Goal: Task Accomplishment & Management: Manage account settings

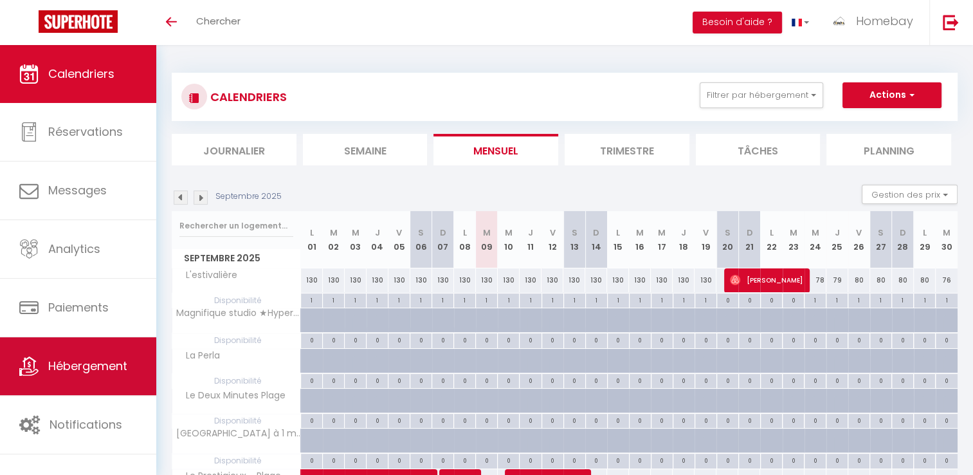
click at [133, 367] on link "Hébergement" at bounding box center [78, 366] width 156 height 58
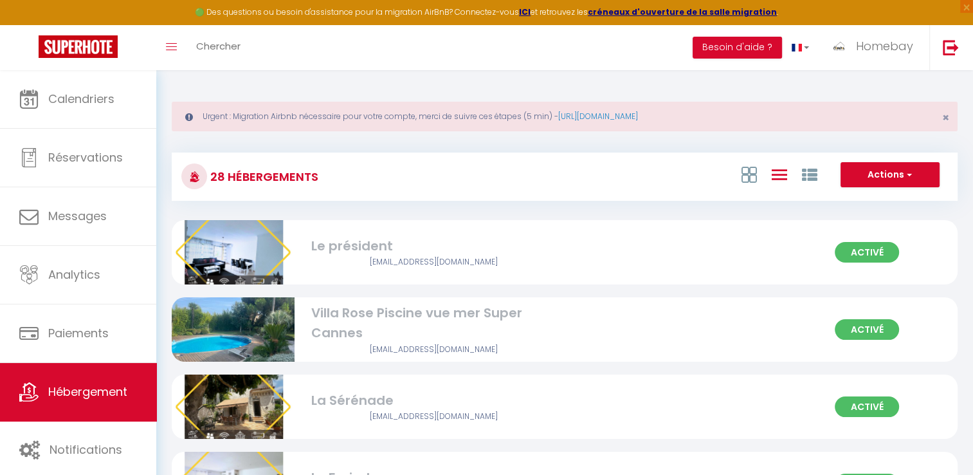
click at [383, 327] on div "Villa Rose Piscine vue mer Super Cannes" at bounding box center [433, 323] width 245 height 41
select select "3"
select select "2"
select select "1"
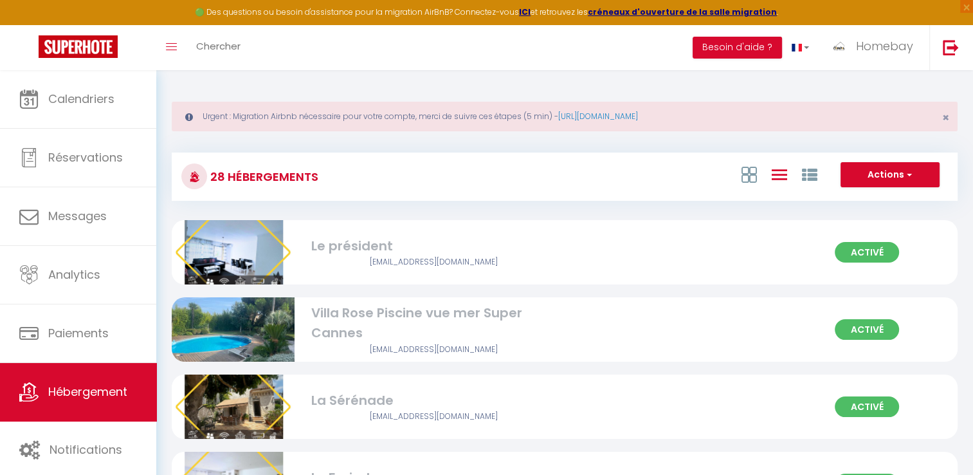
select select
select select "28"
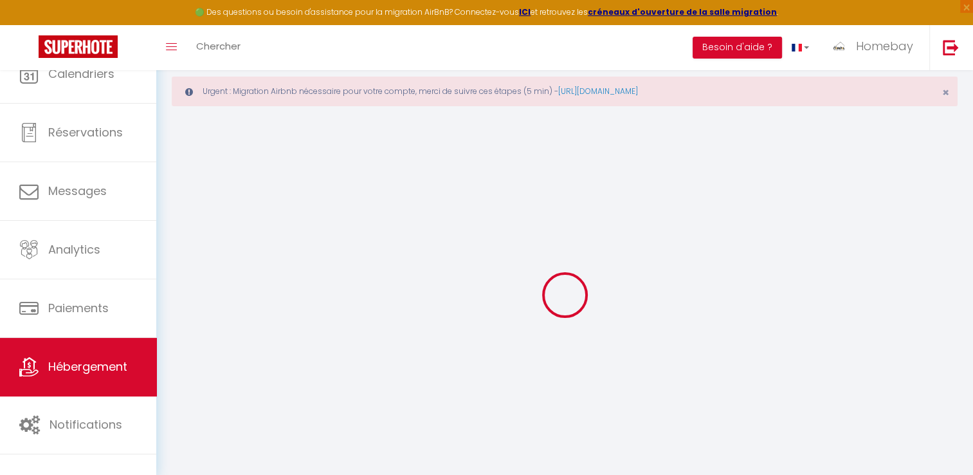
select select
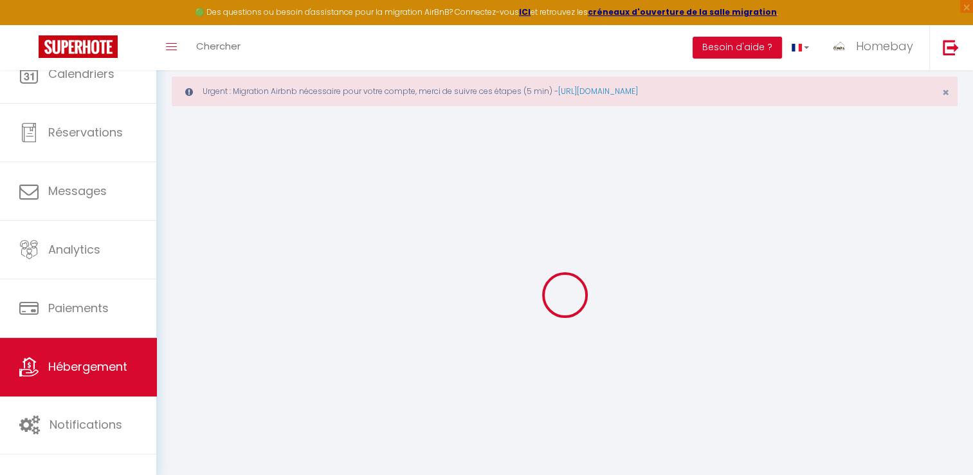
select select
checkbox input "false"
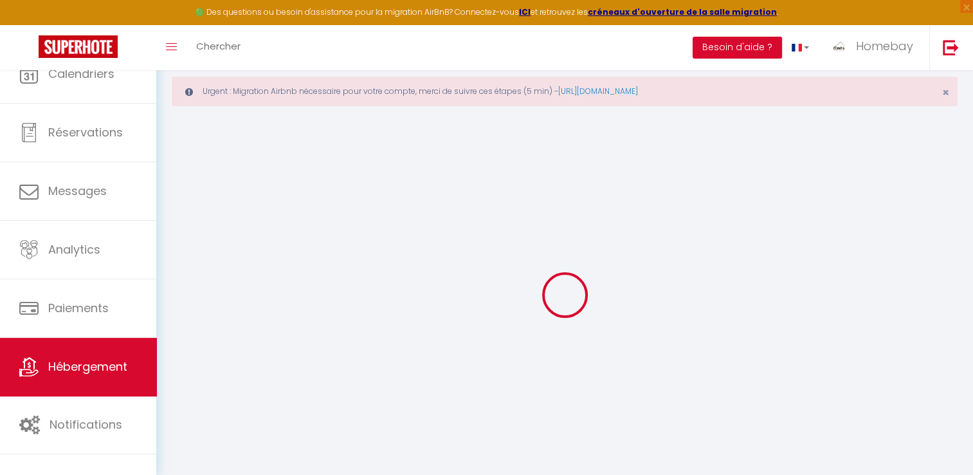
select select
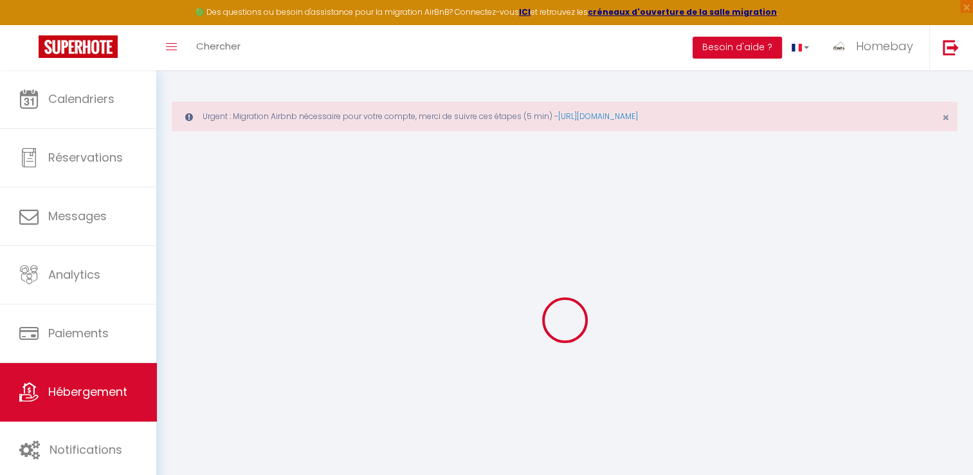
select select
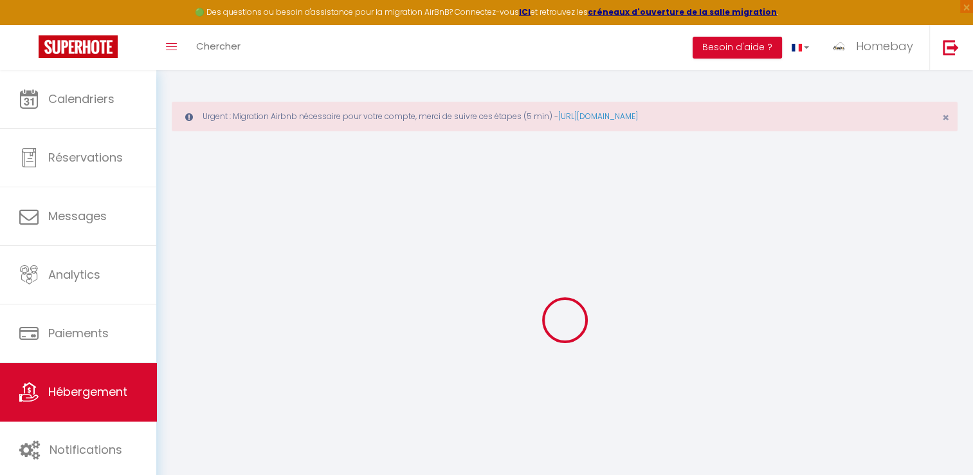
select select
checkbox input "false"
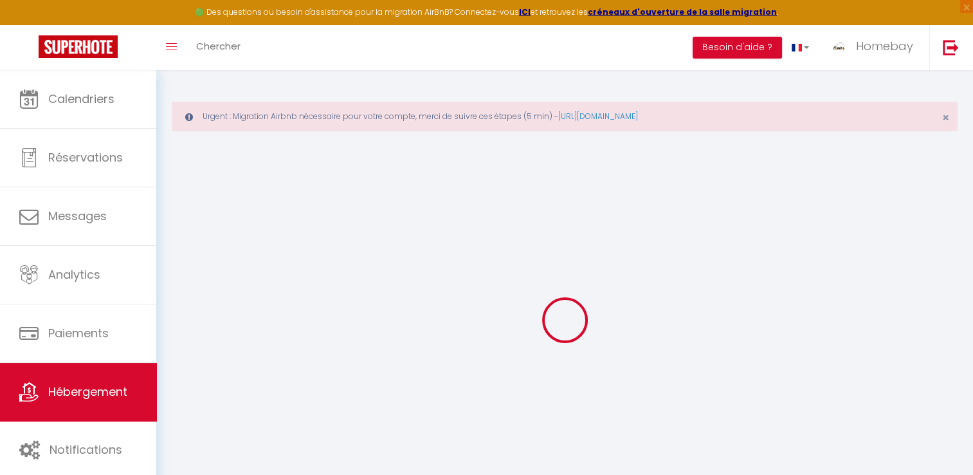
select select
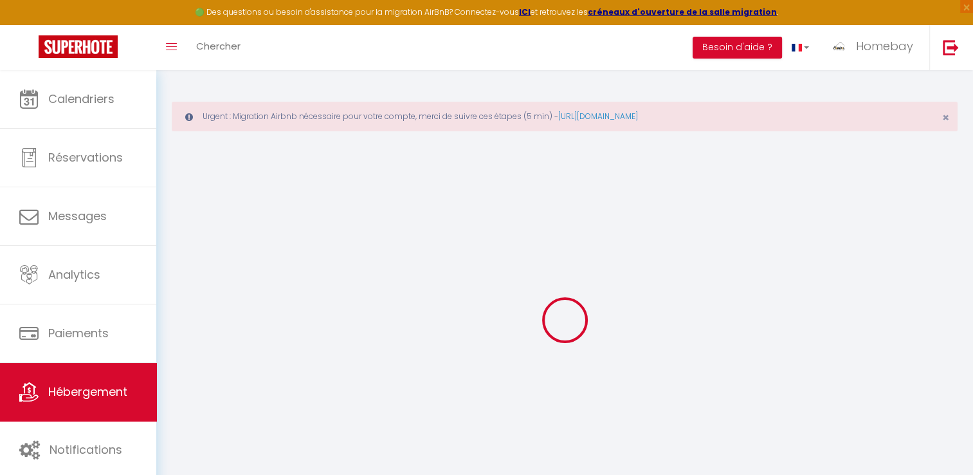
select select
checkbox input "false"
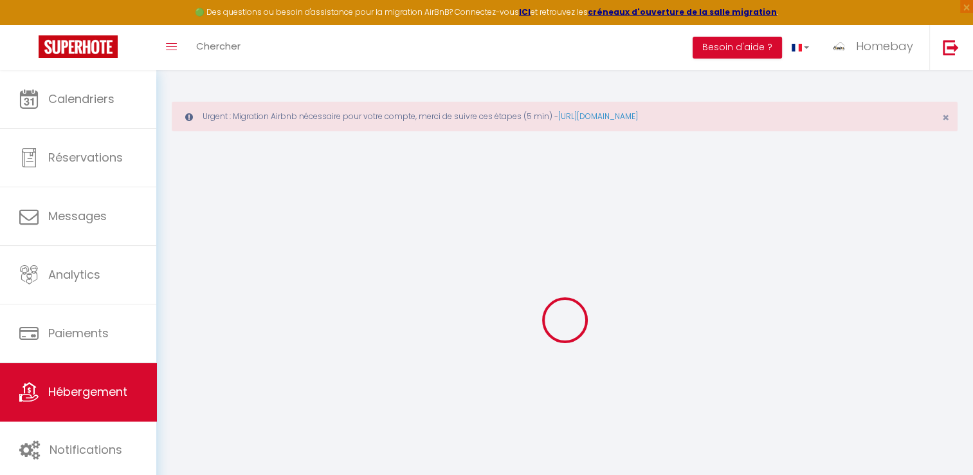
checkbox input "false"
select select
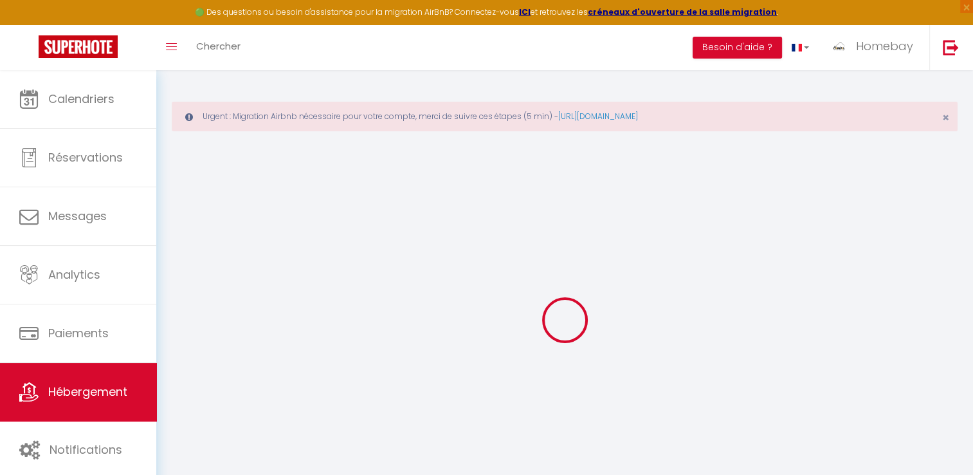
select select
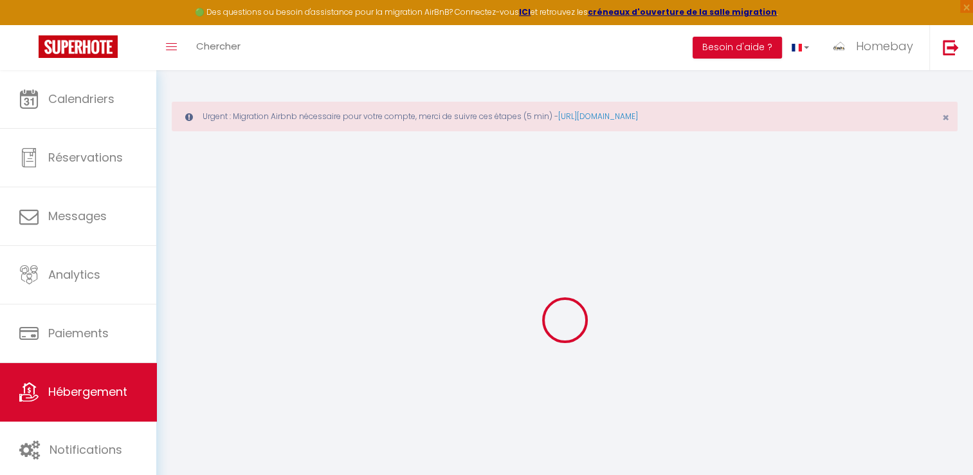
checkbox input "false"
select select
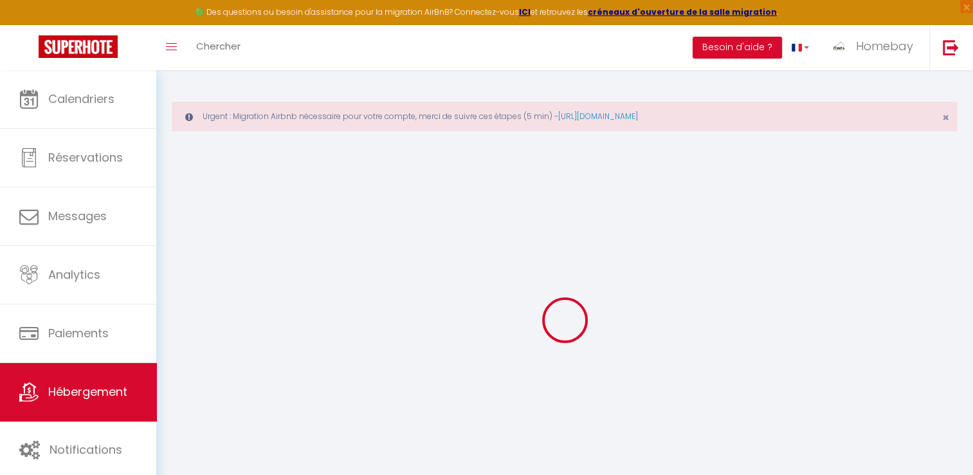
select select
type input "Villa Rose Piscine vue mer Super Cannes"
type input "06220"
type input "Cannes"
select select "houses"
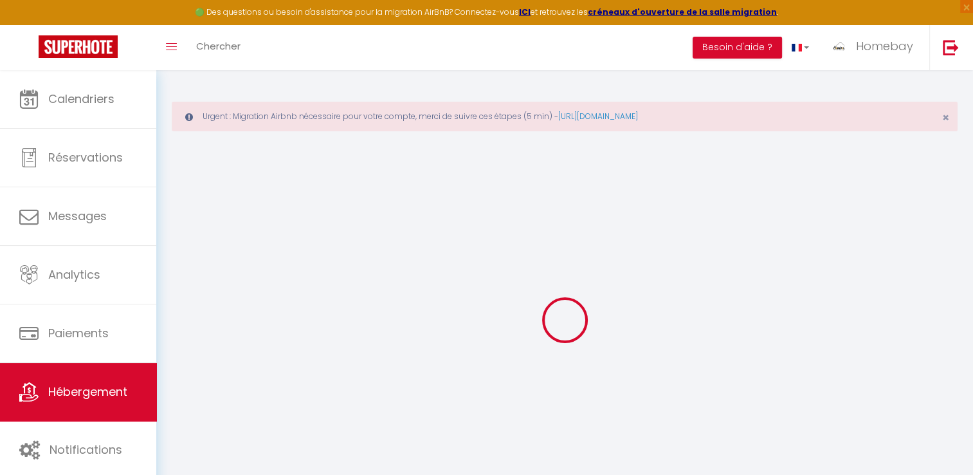
select select "14"
select select "7"
select select "5"
type input "2198"
type input "850"
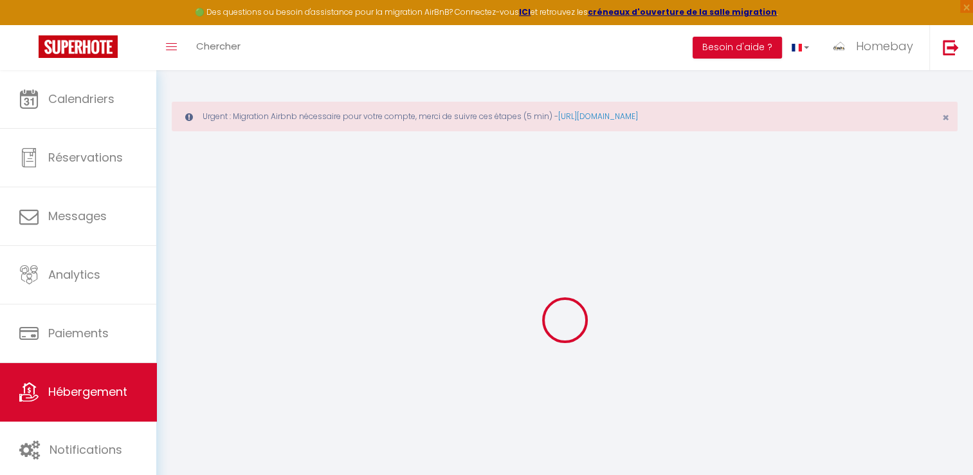
type input "4500"
select select
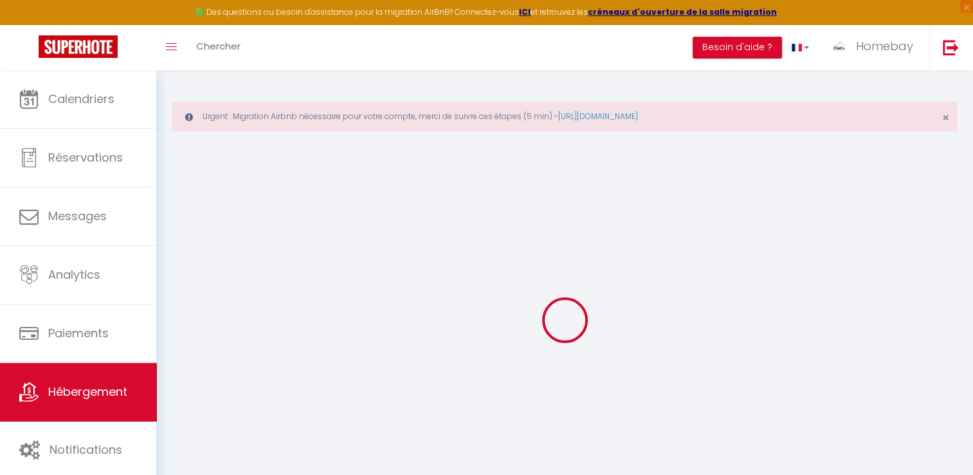
select select
type input "Super cannes"
type input "06220"
type input "Vallauris"
type input "[EMAIL_ADDRESS][DOMAIN_NAME]"
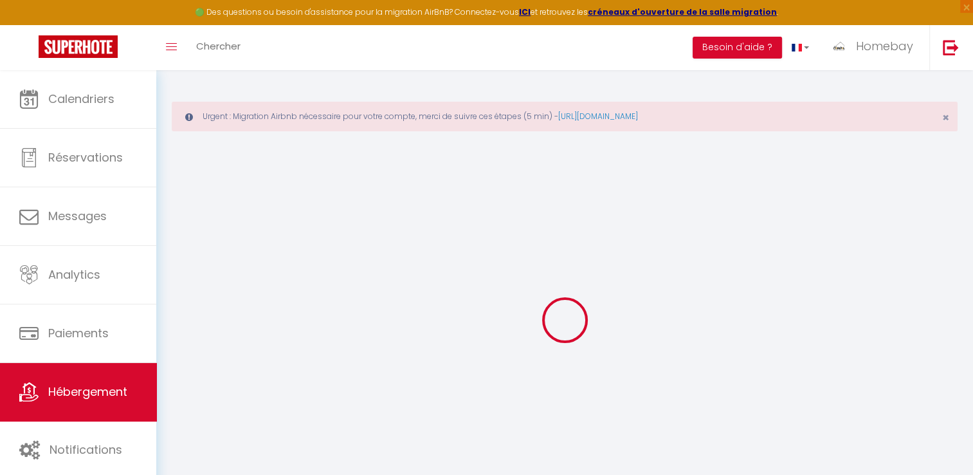
select select "15815"
checkbox input "false"
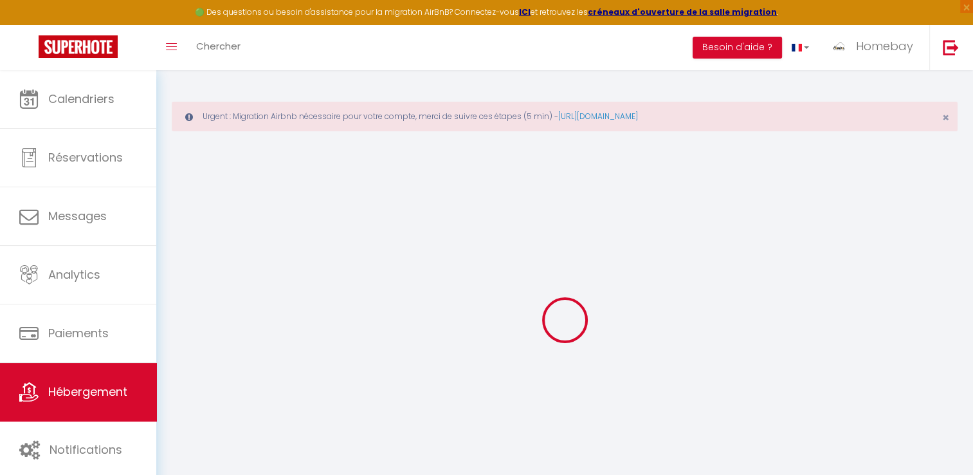
type input "0"
select select
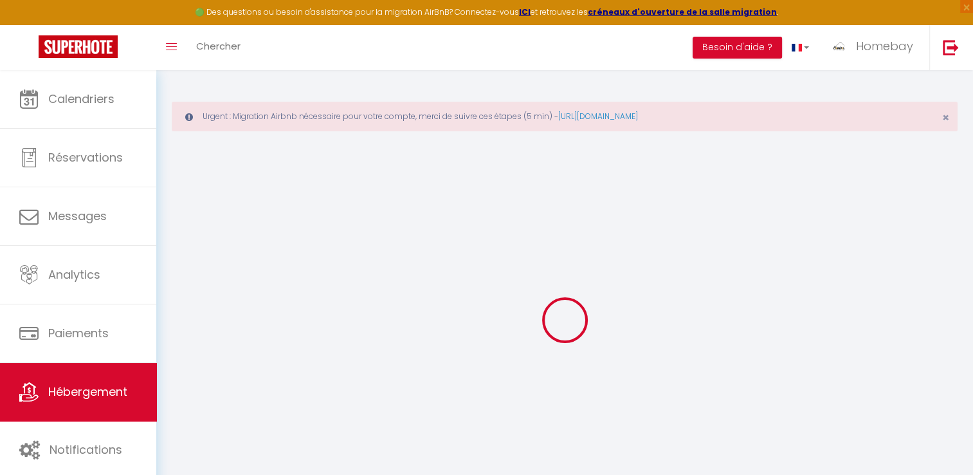
select select
checkbox input "false"
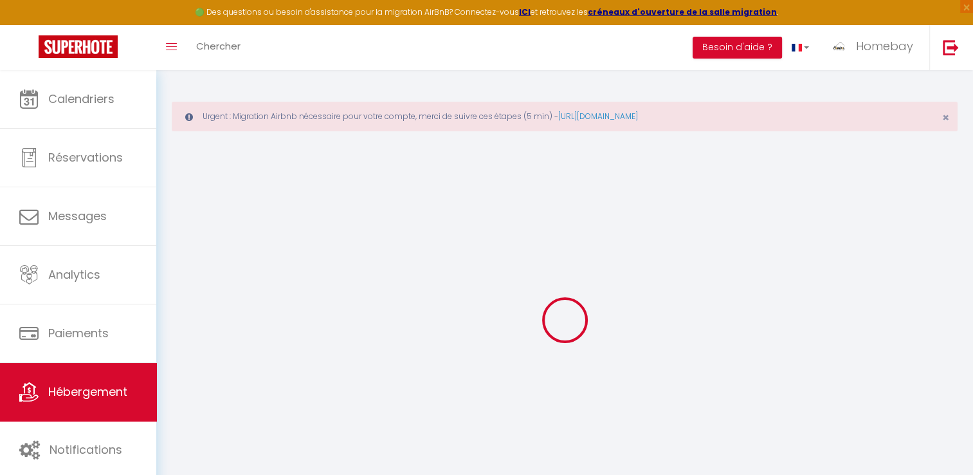
checkbox input "false"
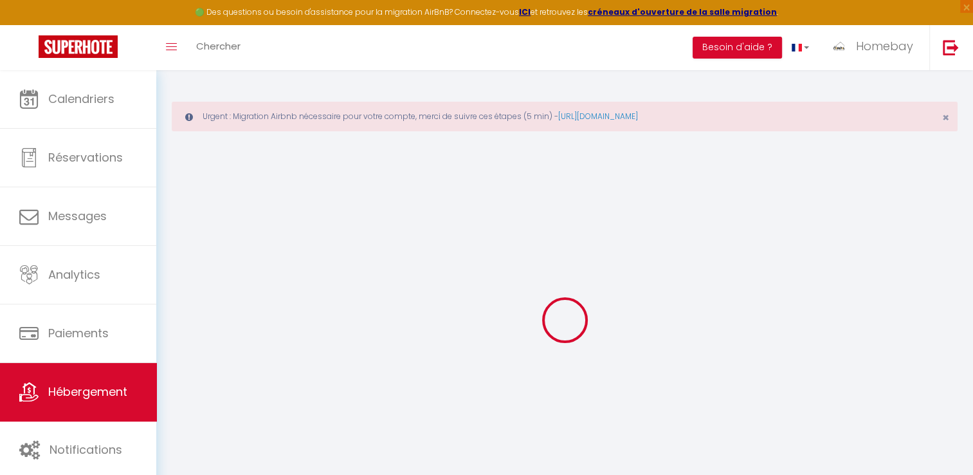
checkbox input "false"
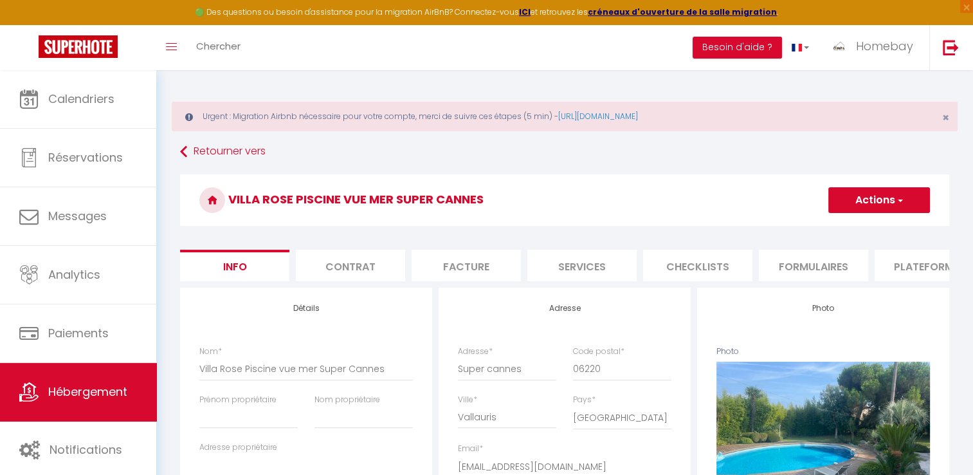
click at [905, 268] on li "Plateformes" at bounding box center [929, 266] width 109 height 32
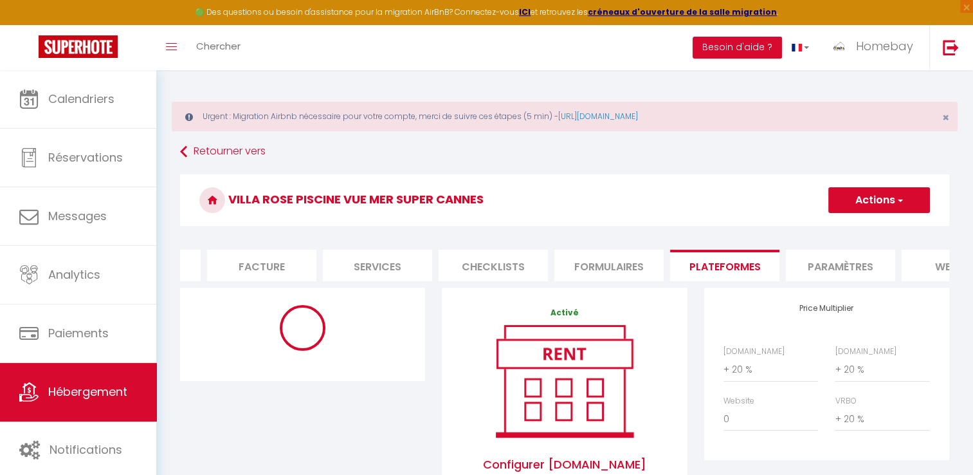
scroll to position [0, 206]
click at [883, 276] on li "Paramètres" at bounding box center [839, 266] width 109 height 32
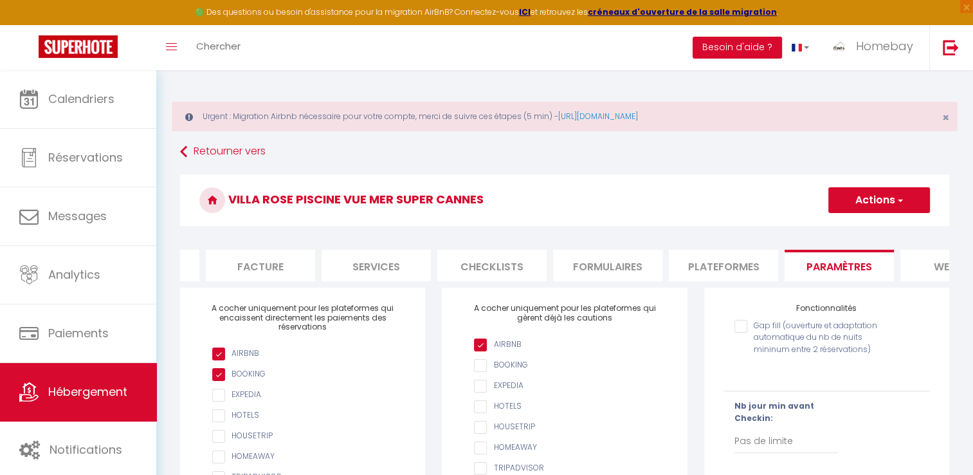
scroll to position [0, 389]
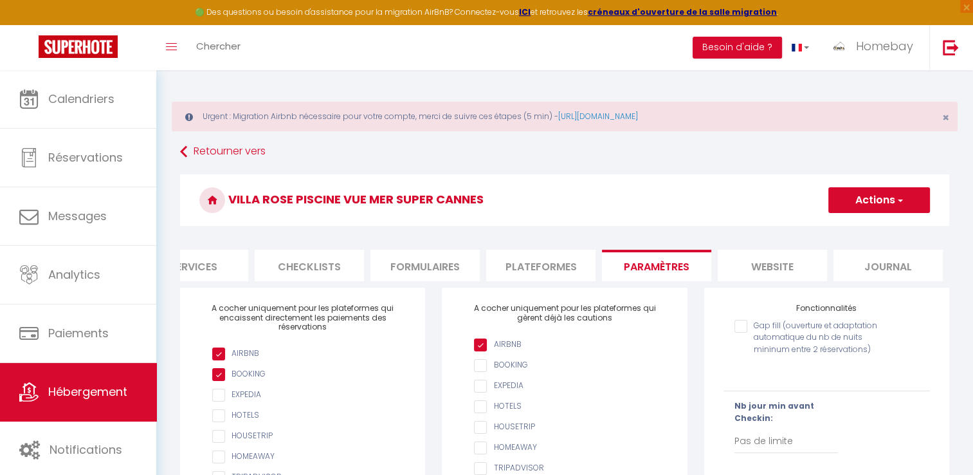
click at [737, 270] on li "website" at bounding box center [772, 266] width 109 height 32
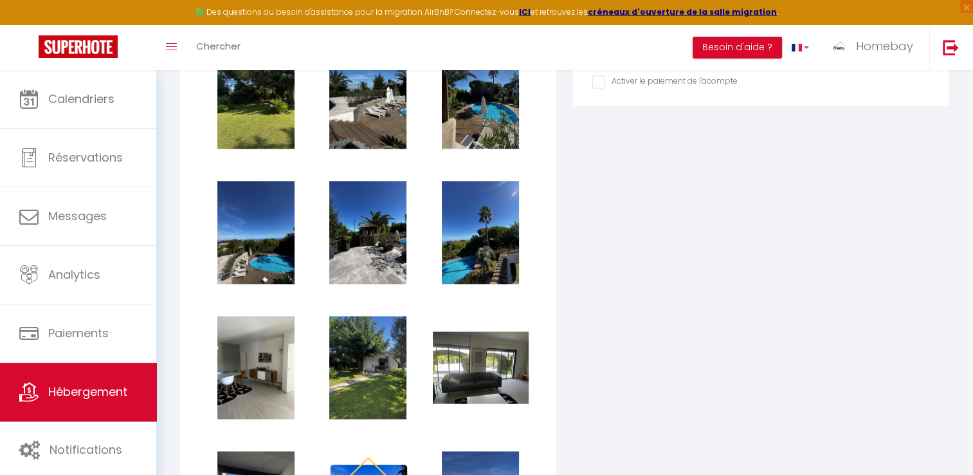
scroll to position [2638, 0]
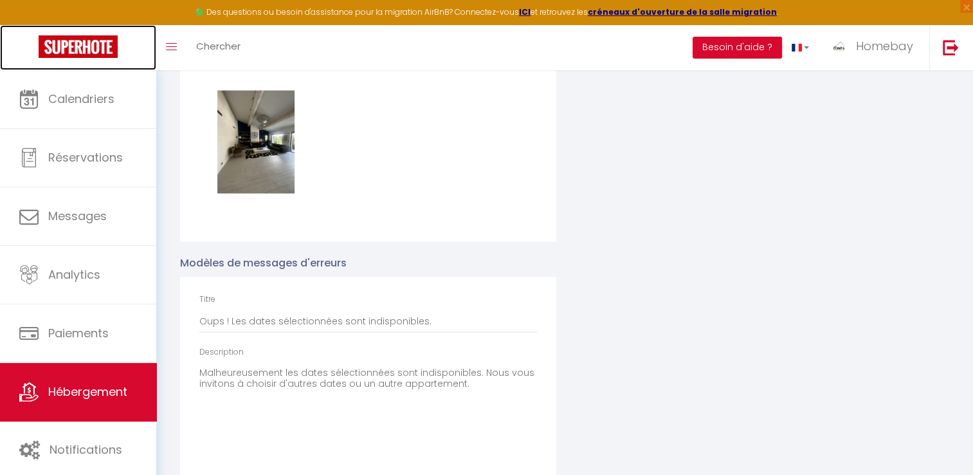
click at [64, 41] on img at bounding box center [78, 46] width 79 height 23
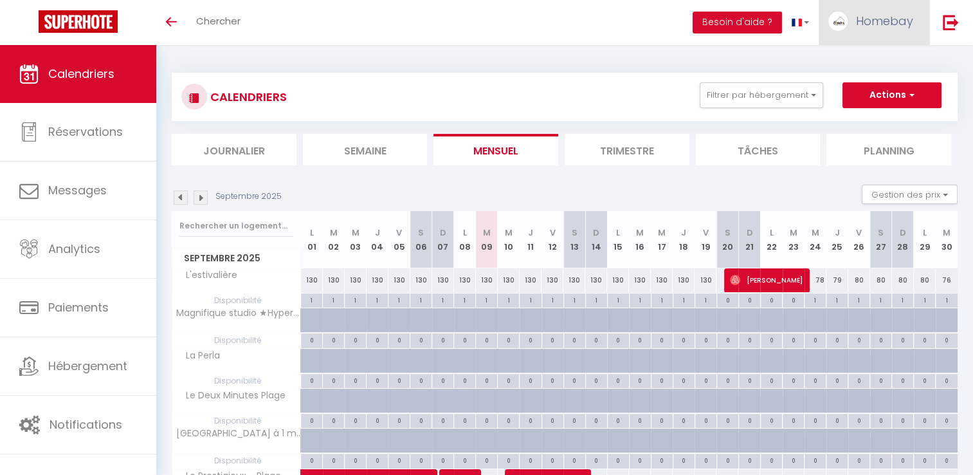
click at [875, 24] on span "Homebay" at bounding box center [884, 21] width 57 height 16
click at [883, 22] on span "Homebay" at bounding box center [884, 21] width 57 height 16
click at [873, 15] on span "Homebay" at bounding box center [884, 21] width 57 height 16
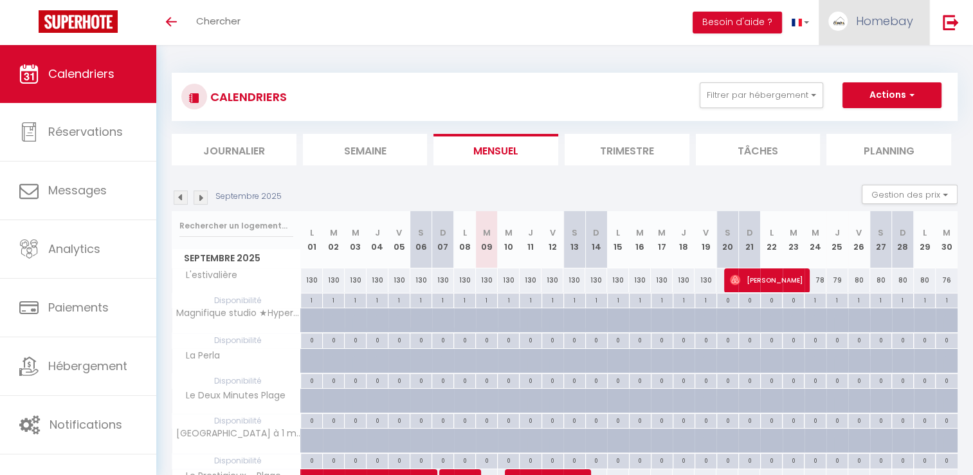
click at [873, 15] on span "Homebay" at bounding box center [884, 21] width 57 height 16
click at [862, 24] on span "Homebay" at bounding box center [884, 21] width 57 height 16
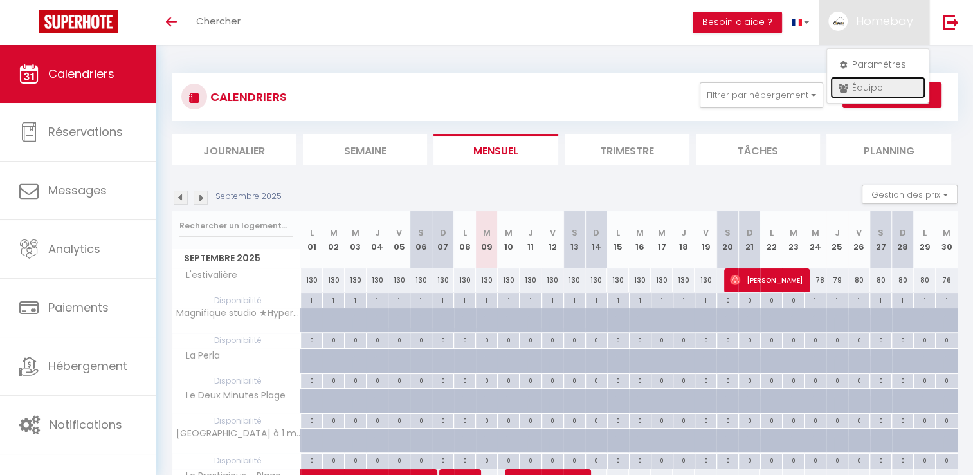
click at [856, 83] on link "Équipe" at bounding box center [878, 88] width 95 height 22
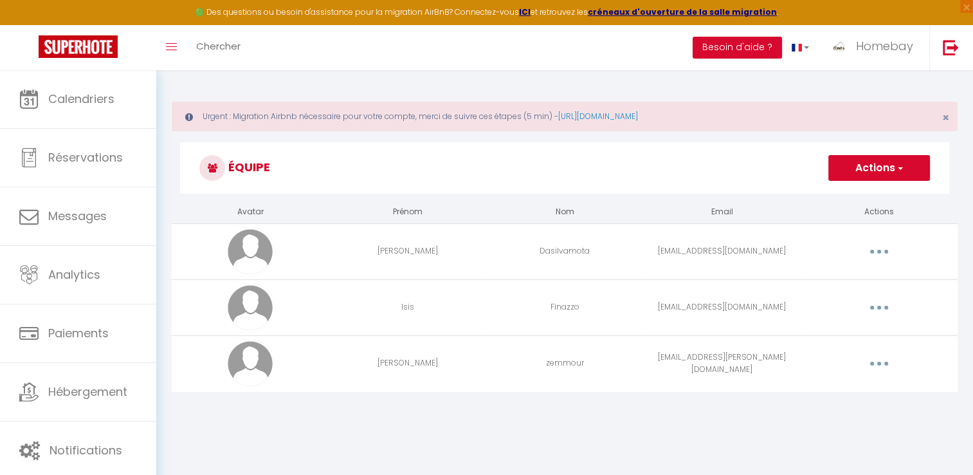
click at [885, 249] on button "button" at bounding box center [880, 251] width 36 height 21
click at [880, 252] on icon "button" at bounding box center [880, 252] width 4 height 4
click at [842, 281] on link "Editer" at bounding box center [845, 281] width 95 height 22
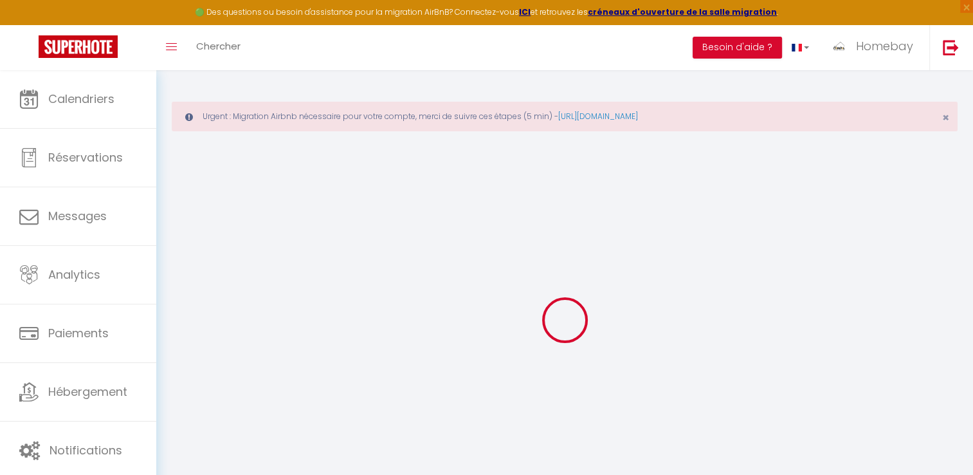
type input "[PERSON_NAME]"
type input "Dasilvamota"
type input "[EMAIL_ADDRESS][DOMAIN_NAME]"
type textarea "numero = 0616728275 Habite a Vallauris"
type textarea "[URL][DOMAIN_NAME]"
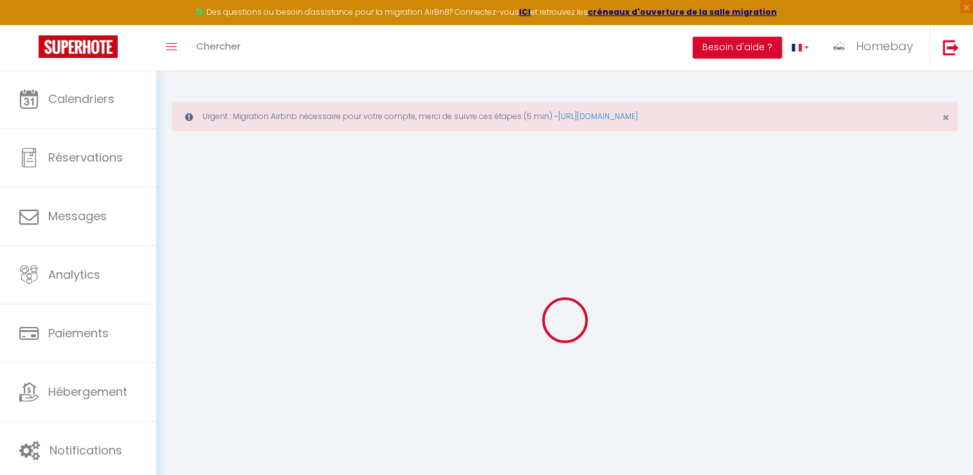
checkbox input "false"
checkbox input "true"
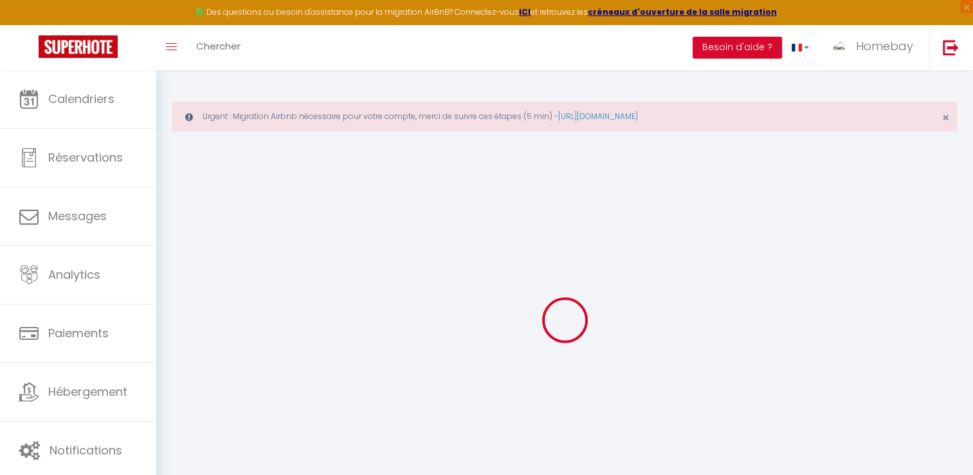
checkbox input "true"
checkbox input "false"
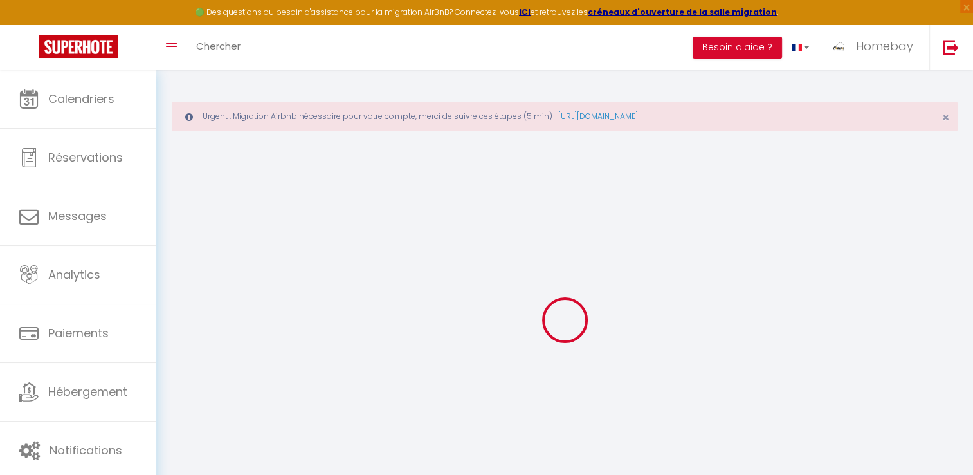
checkbox input "false"
checkbox input "true"
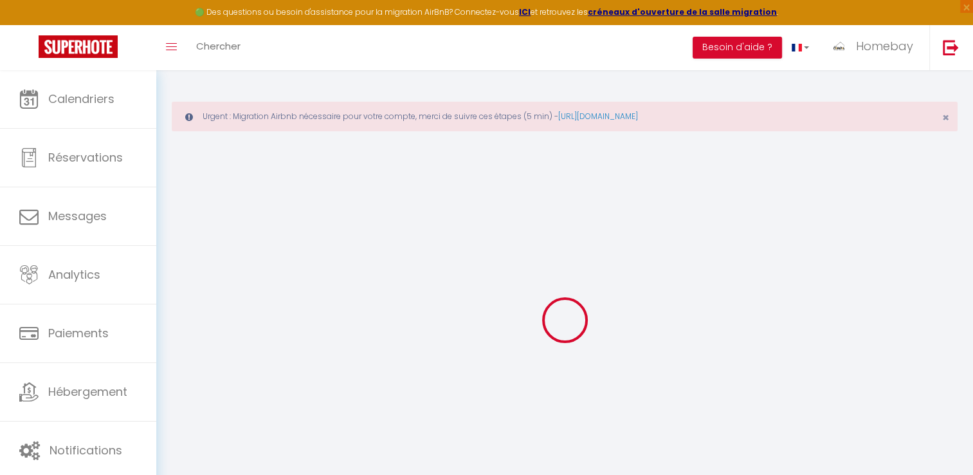
select select
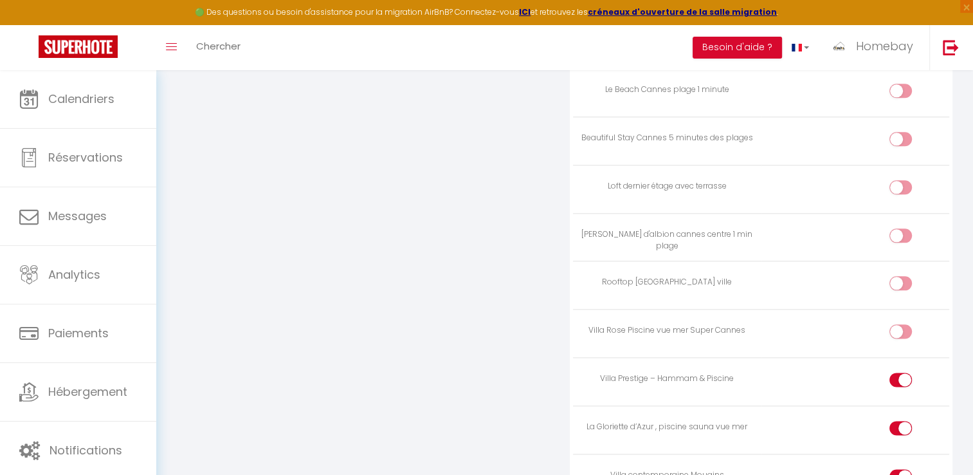
scroll to position [1544, 0]
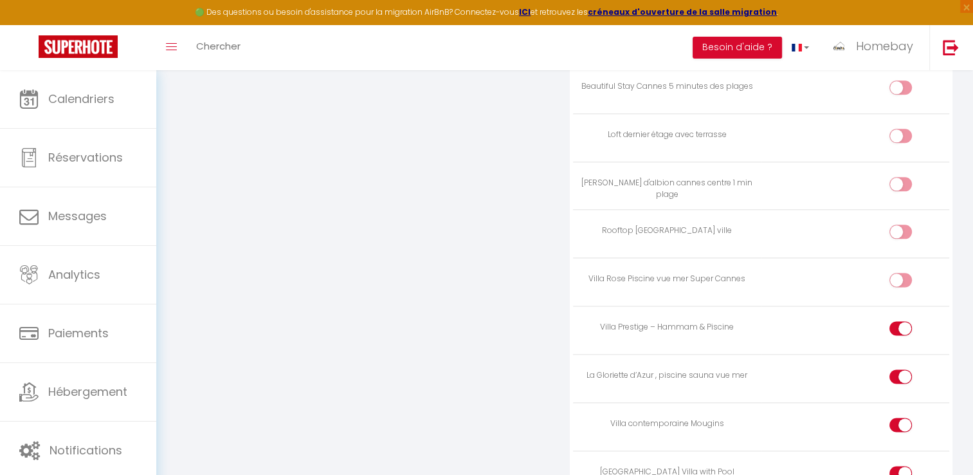
click at [898, 321] on div at bounding box center [901, 328] width 23 height 14
click at [901, 321] on input "checkbox" at bounding box center [912, 330] width 23 height 19
click at [905, 321] on input "checkbox" at bounding box center [912, 330] width 23 height 19
checkbox input "true"
click at [901, 369] on input "checkbox" at bounding box center [912, 378] width 23 height 19
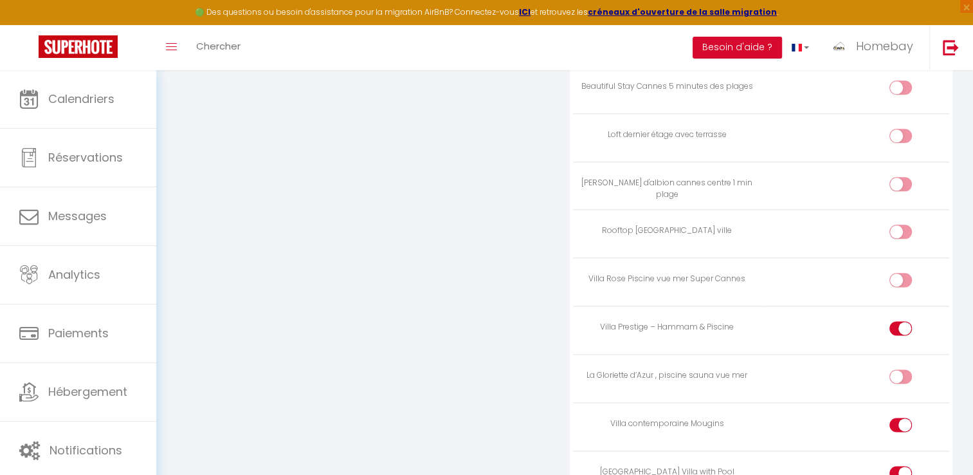
click at [901, 369] on input "checkbox" at bounding box center [912, 378] width 23 height 19
checkbox input "true"
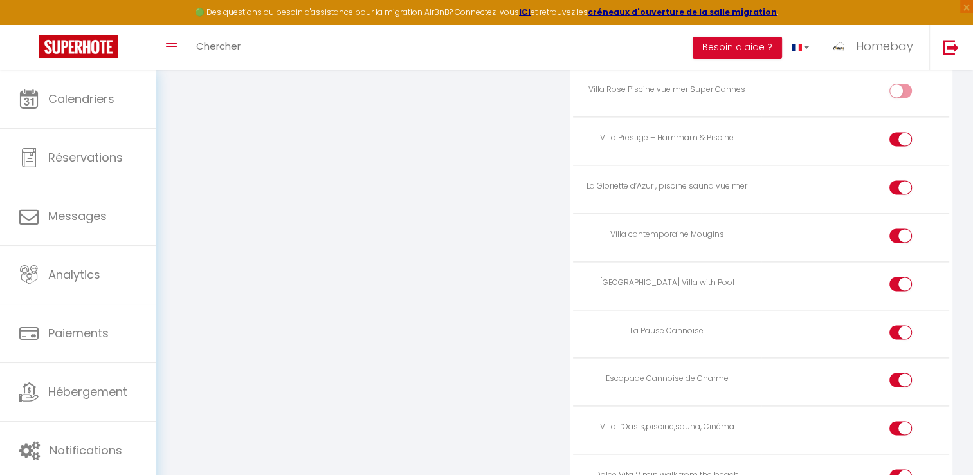
scroll to position [1737, 0]
click at [896, 225] on div at bounding box center [901, 232] width 23 height 14
click at [901, 225] on input "checkbox" at bounding box center [912, 234] width 23 height 19
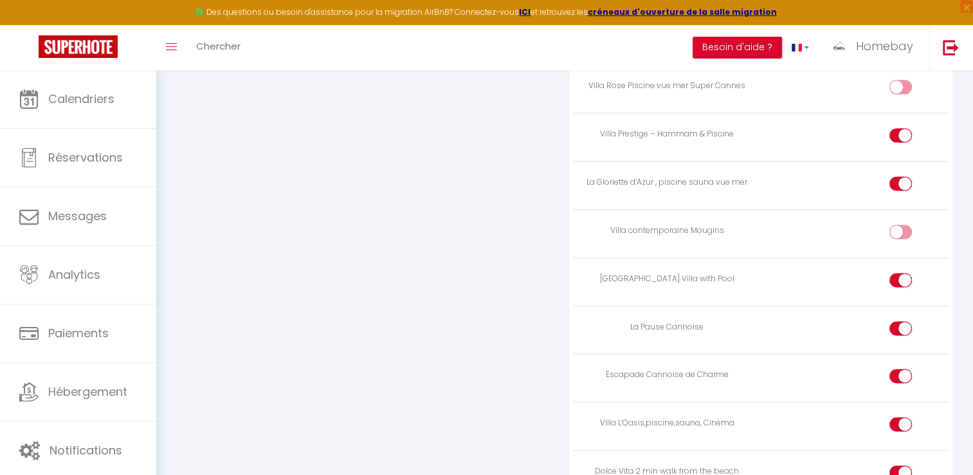
click at [910, 225] on input "checkbox" at bounding box center [912, 234] width 23 height 19
checkbox input "true"
click at [898, 273] on div at bounding box center [901, 280] width 23 height 14
click at [901, 273] on input "checkbox" at bounding box center [912, 282] width 23 height 19
click at [904, 273] on input "checkbox" at bounding box center [912, 282] width 23 height 19
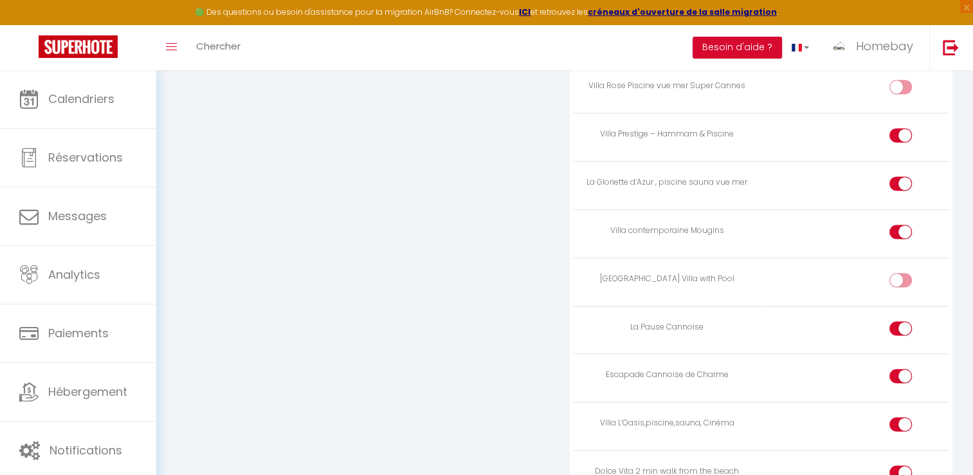
checkbox input "true"
click at [900, 321] on div at bounding box center [901, 328] width 23 height 14
click at [901, 321] on input "checkbox" at bounding box center [912, 330] width 23 height 19
click at [904, 321] on input "checkbox" at bounding box center [912, 330] width 23 height 19
checkbox input "true"
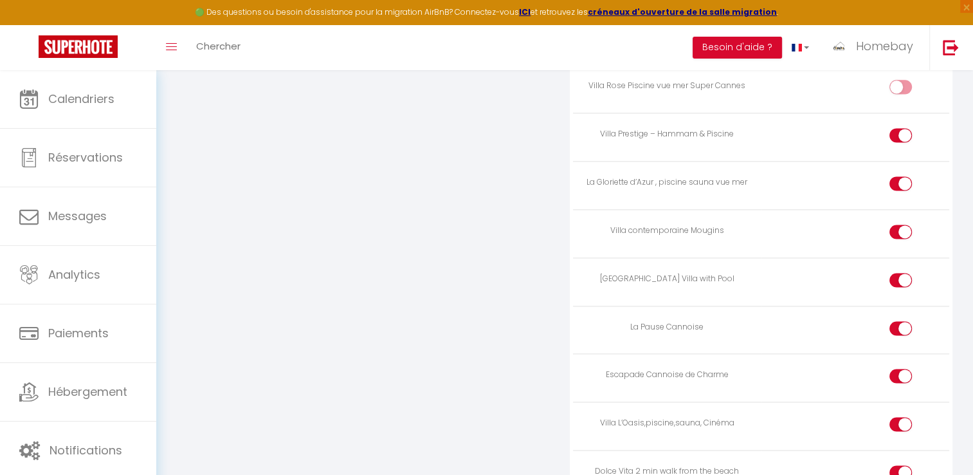
click at [896, 369] on div at bounding box center [901, 376] width 23 height 14
click at [901, 369] on input "checkbox" at bounding box center [912, 378] width 23 height 19
click at [896, 369] on div at bounding box center [901, 376] width 23 height 14
click at [901, 369] on input "checkbox" at bounding box center [912, 378] width 23 height 19
drag, startPoint x: 897, startPoint y: 369, endPoint x: 906, endPoint y: 360, distance: 12.3
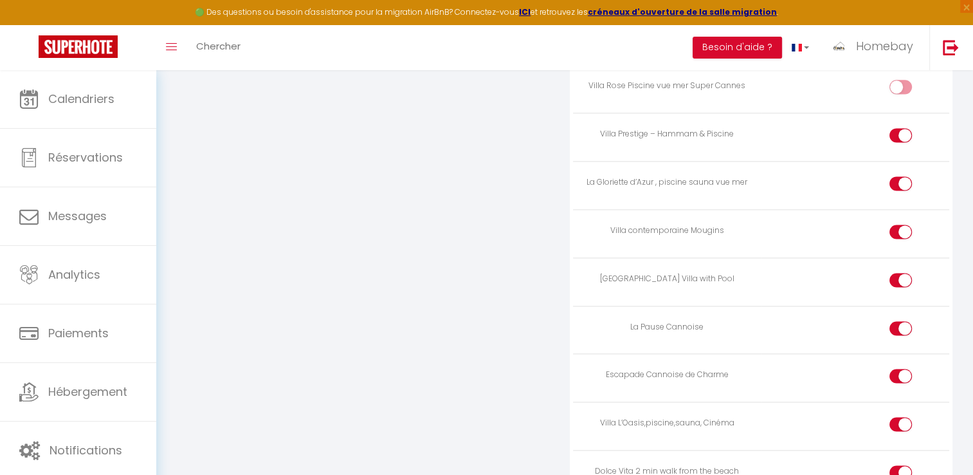
click at [906, 369] on input "checkbox" at bounding box center [912, 378] width 23 height 19
click at [903, 369] on input "checkbox" at bounding box center [912, 378] width 23 height 19
checkbox input "true"
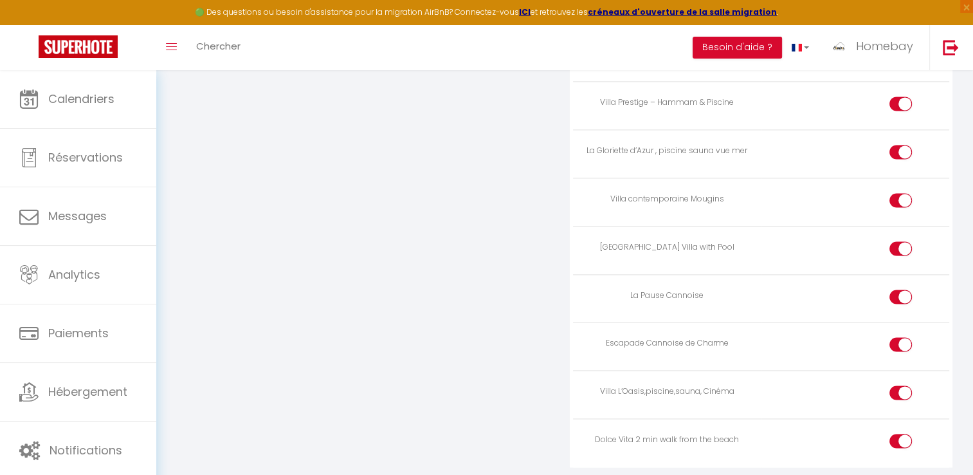
scroll to position [1796, 0]
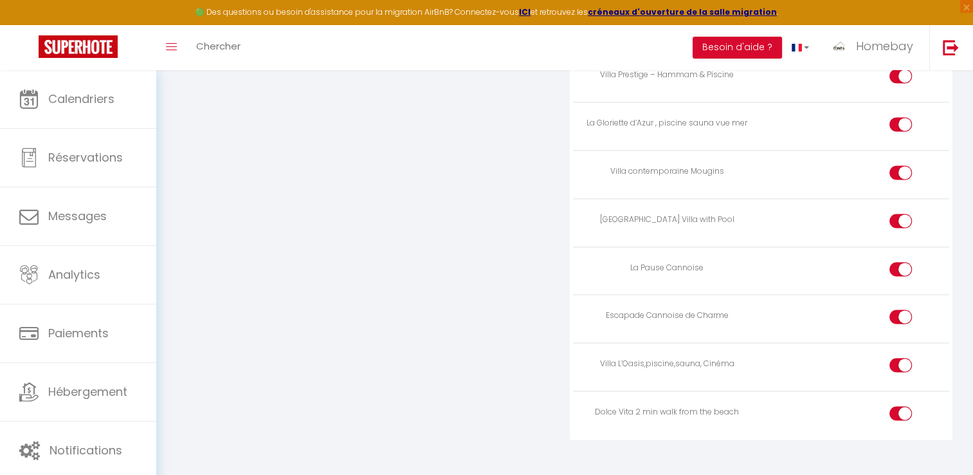
click at [901, 358] on input "checkbox" at bounding box center [912, 367] width 23 height 19
click at [902, 358] on input "checkbox" at bounding box center [912, 367] width 23 height 19
checkbox input "true"
click at [896, 406] on div at bounding box center [901, 413] width 23 height 14
click at [901, 406] on input "checkbox" at bounding box center [912, 415] width 23 height 19
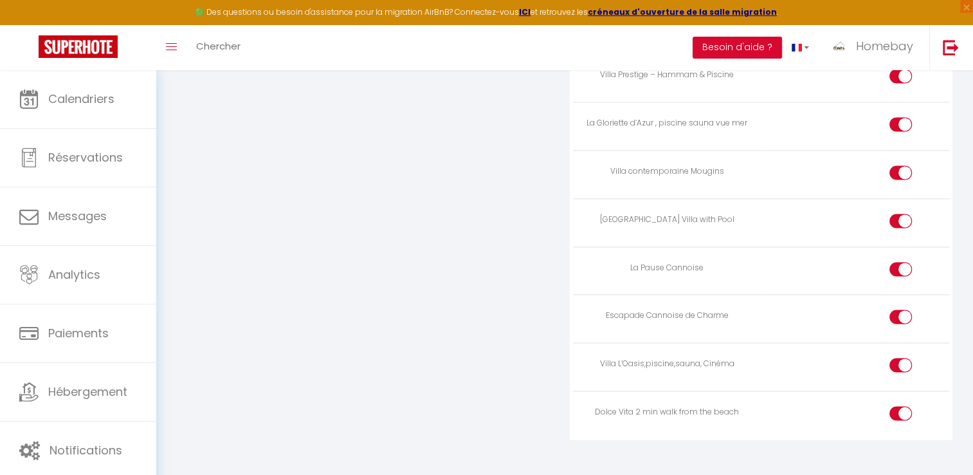
click at [896, 406] on div at bounding box center [901, 413] width 23 height 14
click at [901, 406] on input "checkbox" at bounding box center [912, 415] width 23 height 19
drag, startPoint x: 896, startPoint y: 398, endPoint x: 905, endPoint y: 400, distance: 8.8
click at [905, 406] on input "checkbox" at bounding box center [912, 415] width 23 height 19
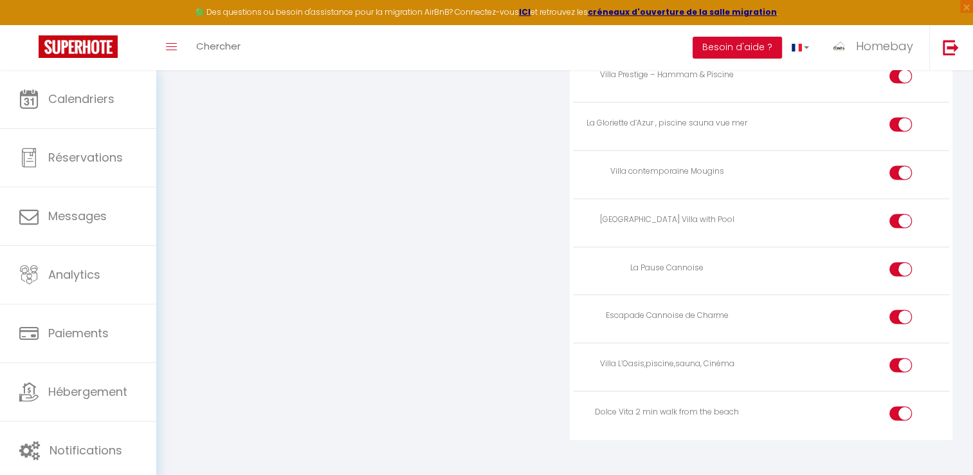
click at [905, 406] on input "checkbox" at bounding box center [912, 415] width 23 height 19
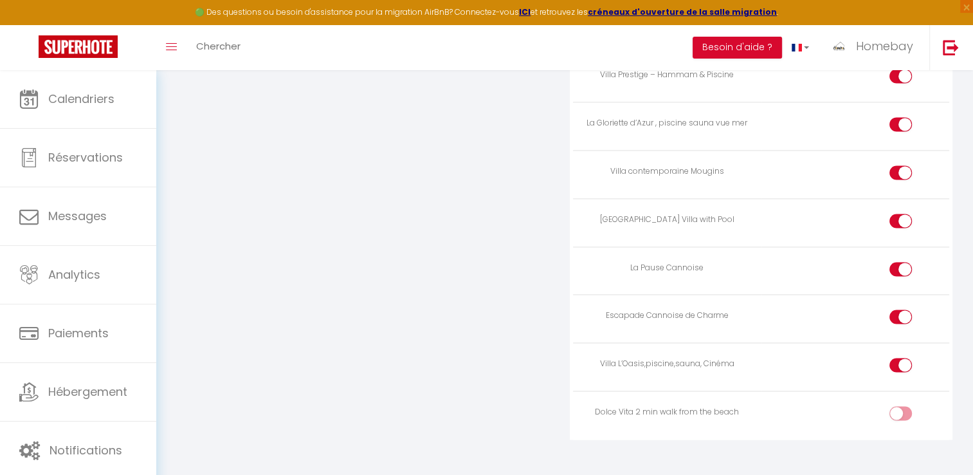
click at [906, 406] on input "checkbox" at bounding box center [912, 415] width 23 height 19
checkbox input "true"
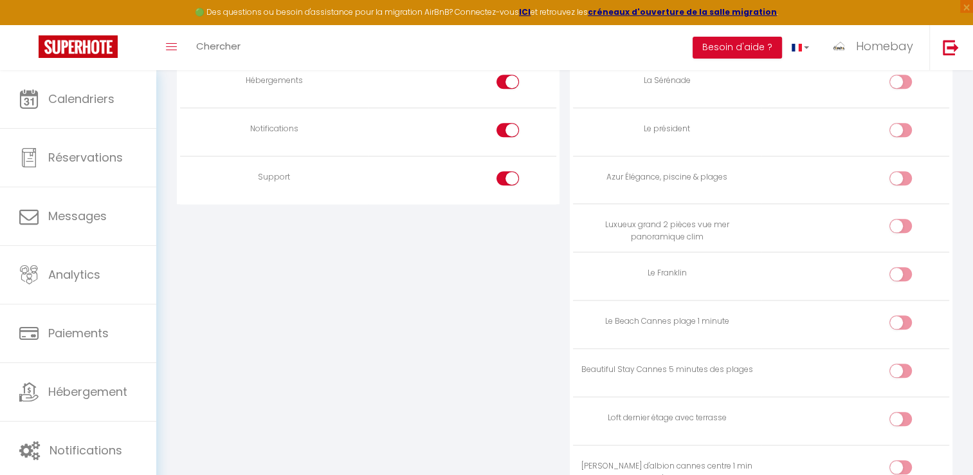
scroll to position [1089, 0]
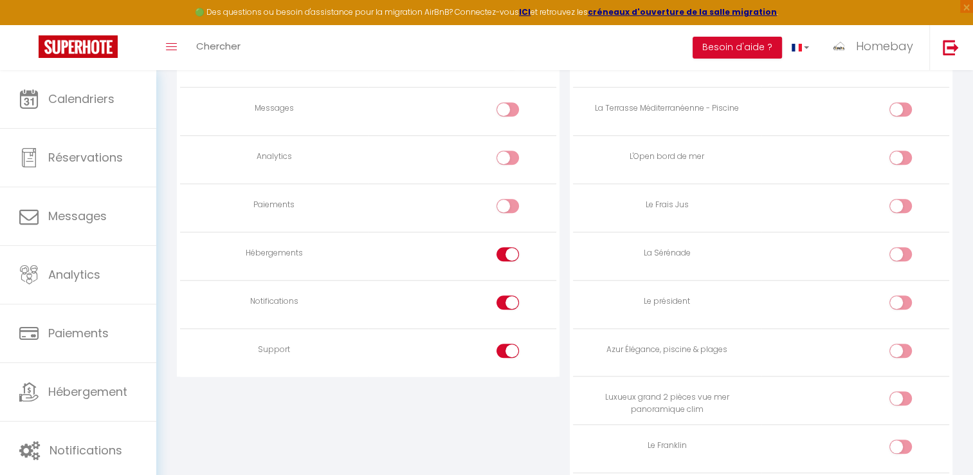
click at [511, 300] on input "checkbox" at bounding box center [519, 304] width 23 height 19
click at [511, 297] on input "checkbox" at bounding box center [519, 304] width 23 height 19
checkbox input "true"
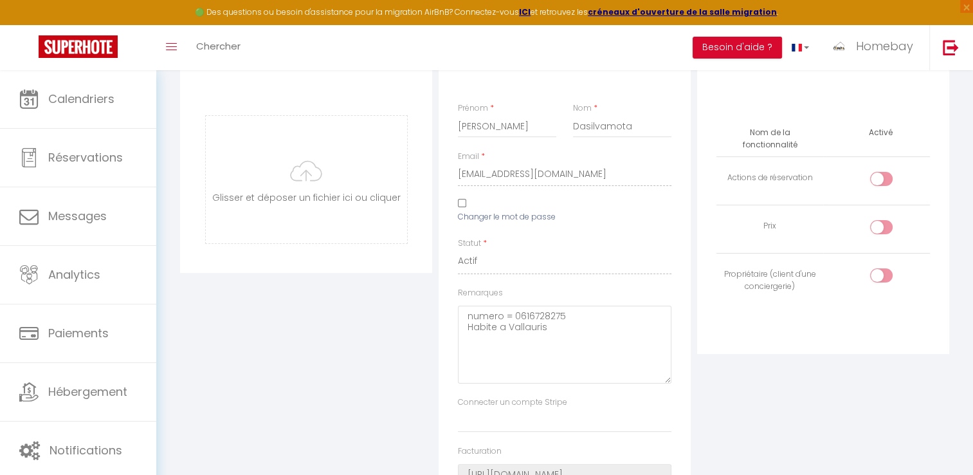
scroll to position [0, 0]
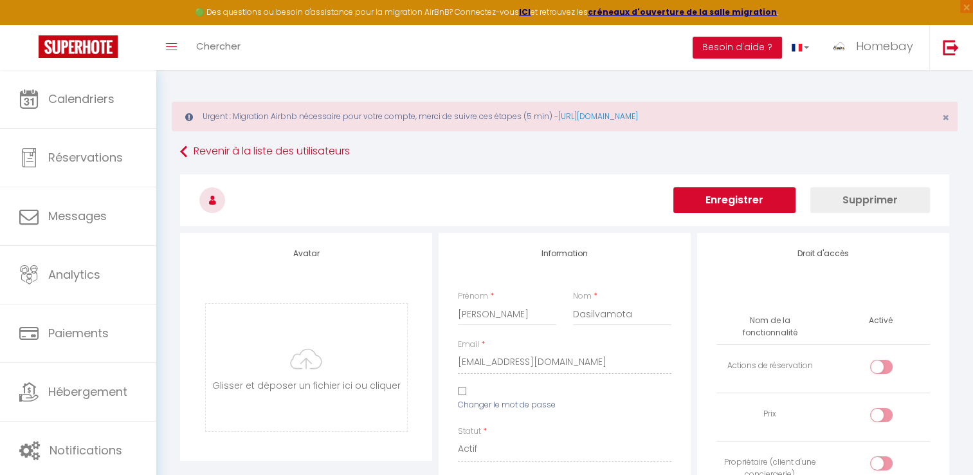
click at [770, 202] on button "Enregistrer" at bounding box center [735, 200] width 122 height 26
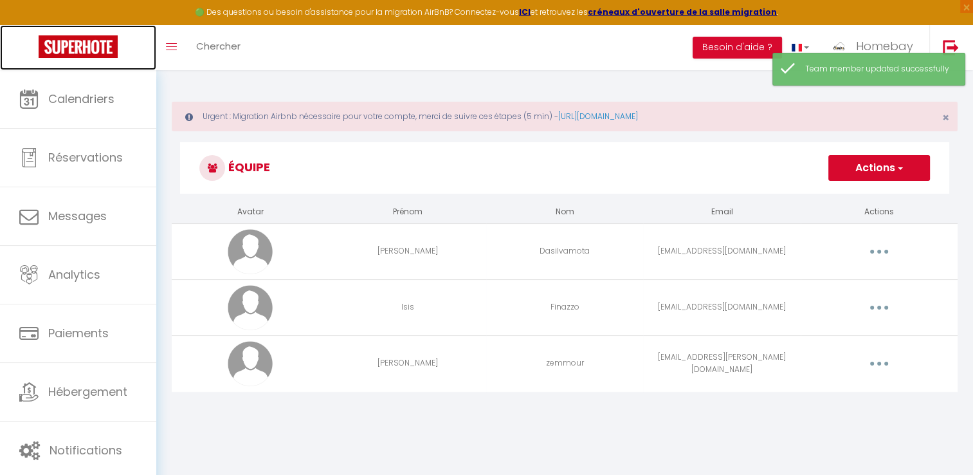
click at [93, 32] on link at bounding box center [78, 47] width 156 height 45
